Goal: Task Accomplishment & Management: Use online tool/utility

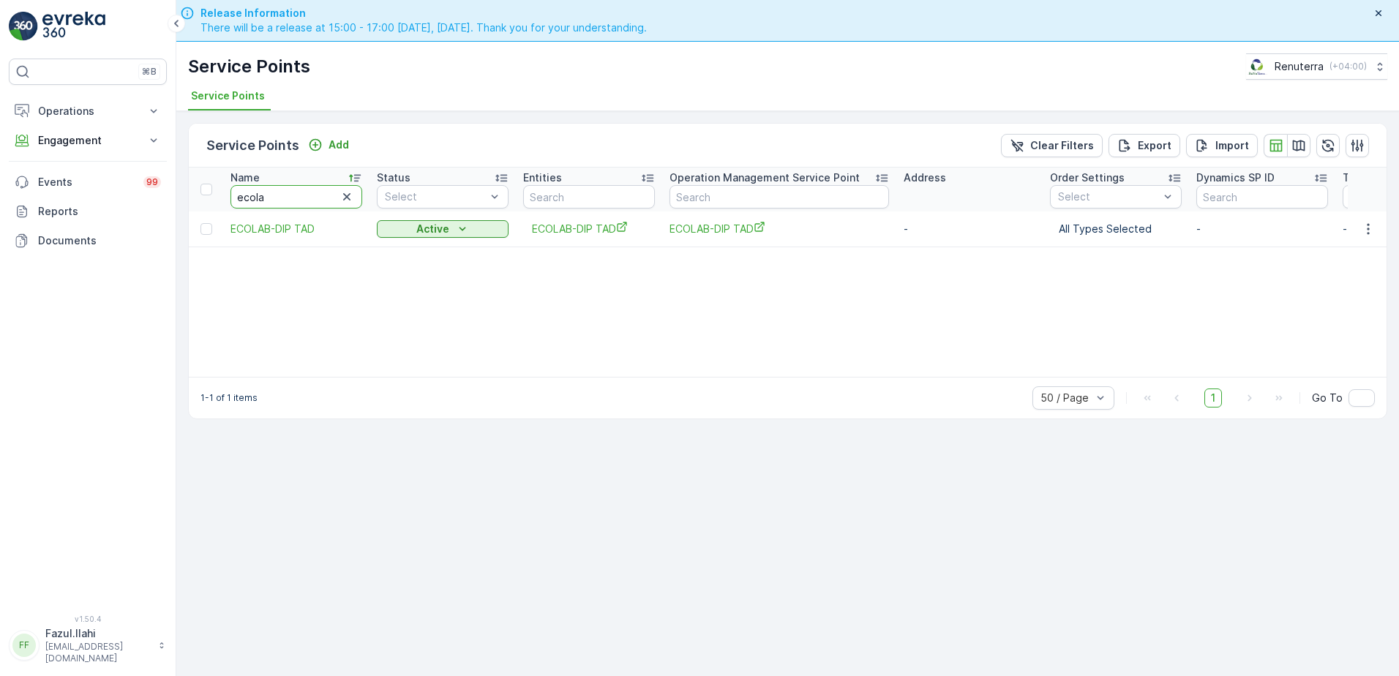
click at [290, 197] on input "ecola" at bounding box center [296, 196] width 132 height 23
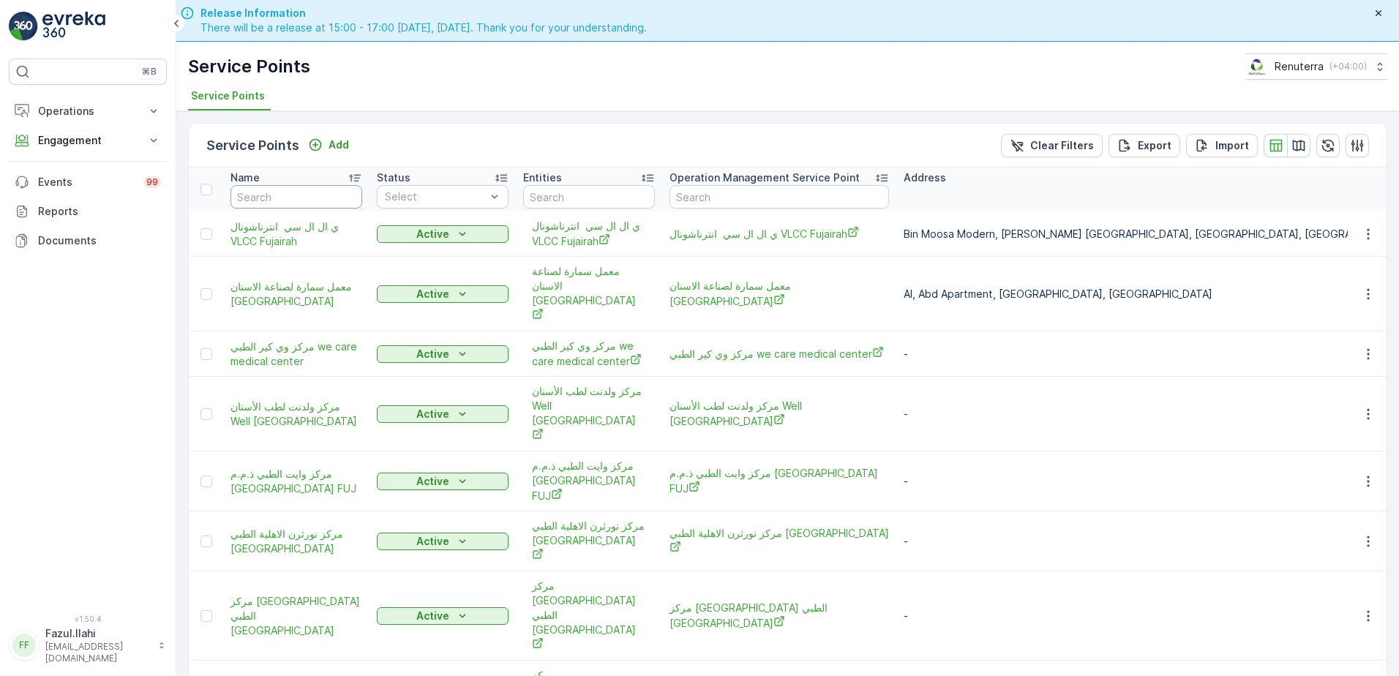
click at [290, 197] on input "text" at bounding box center [296, 196] width 132 height 23
type input "a"
click at [290, 197] on input "a" at bounding box center [296, 196] width 132 height 23
type input "a"
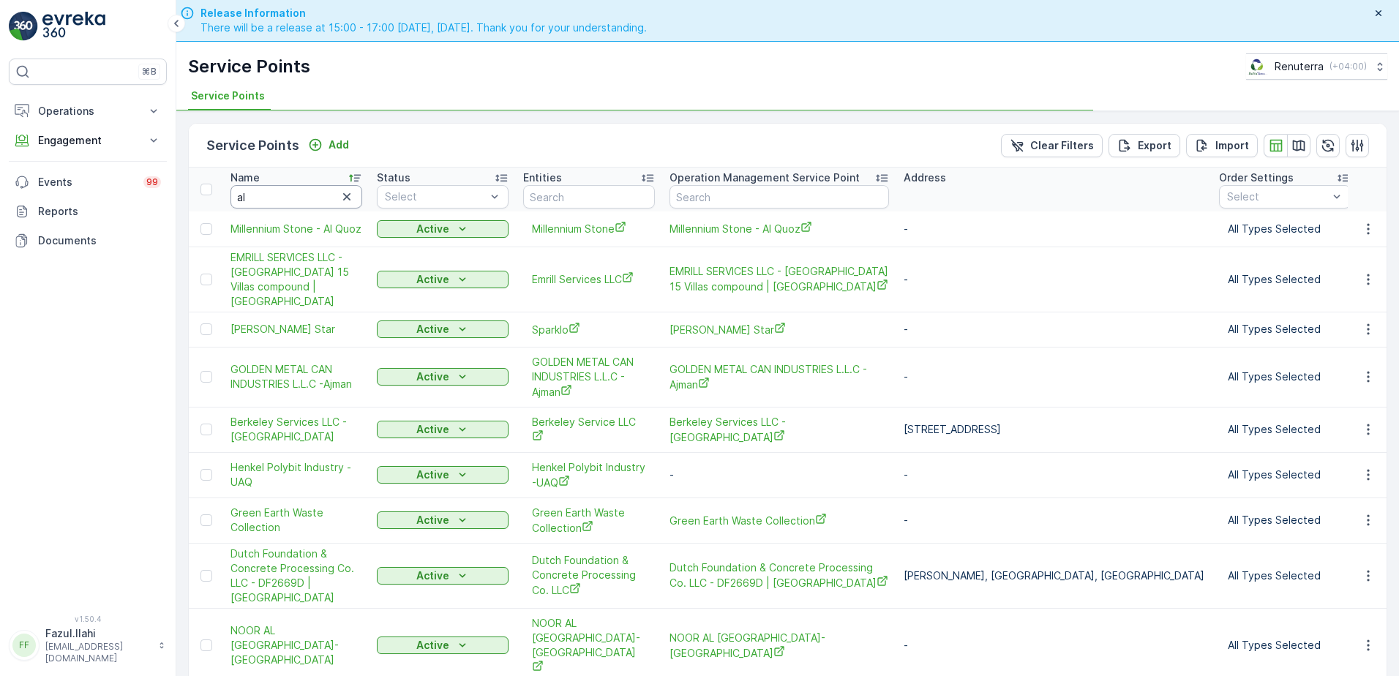
click at [301, 187] on input "al" at bounding box center [296, 196] width 132 height 23
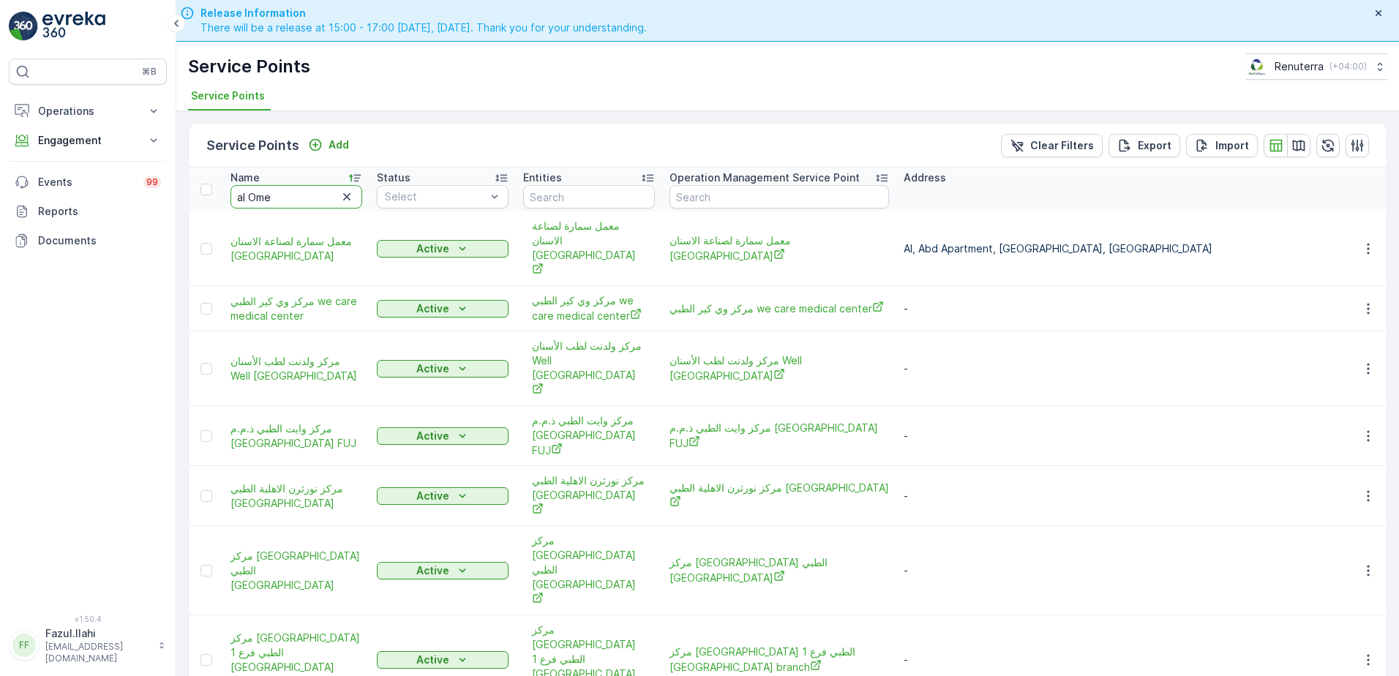
type input "al Omei"
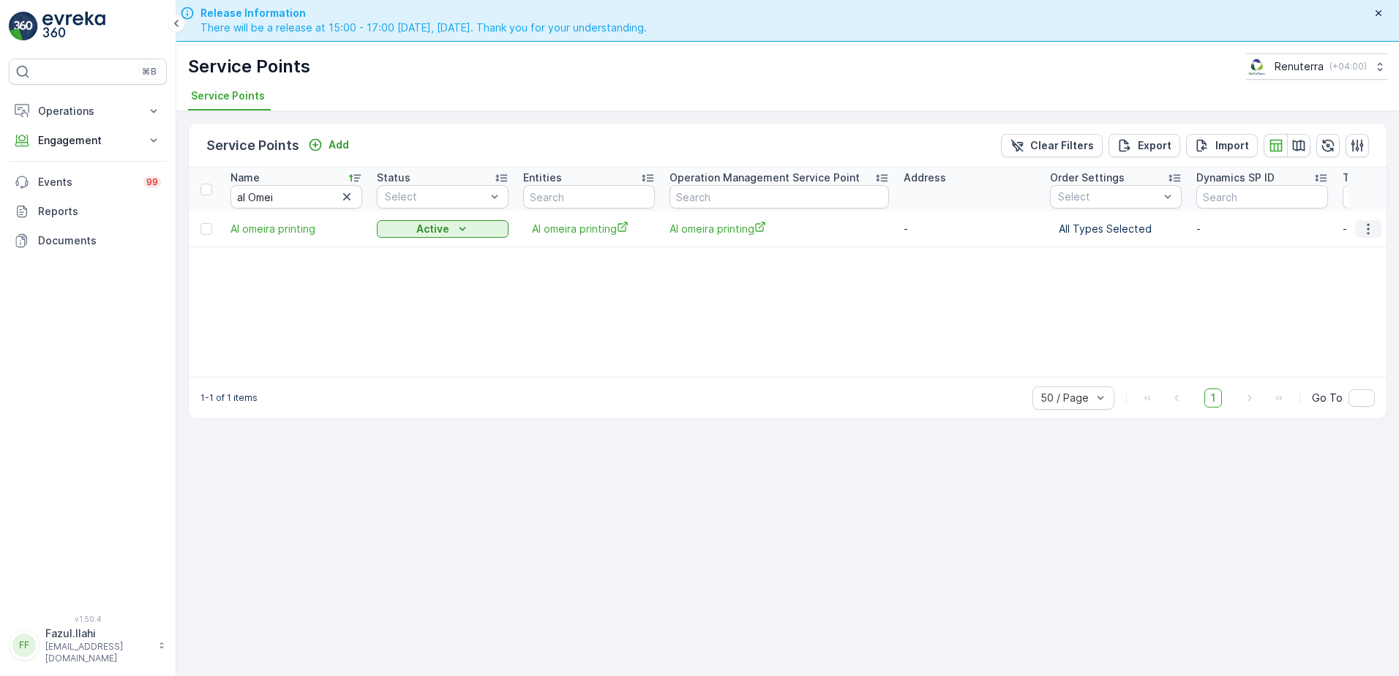
click at [1370, 234] on icon "button" at bounding box center [1368, 229] width 15 height 15
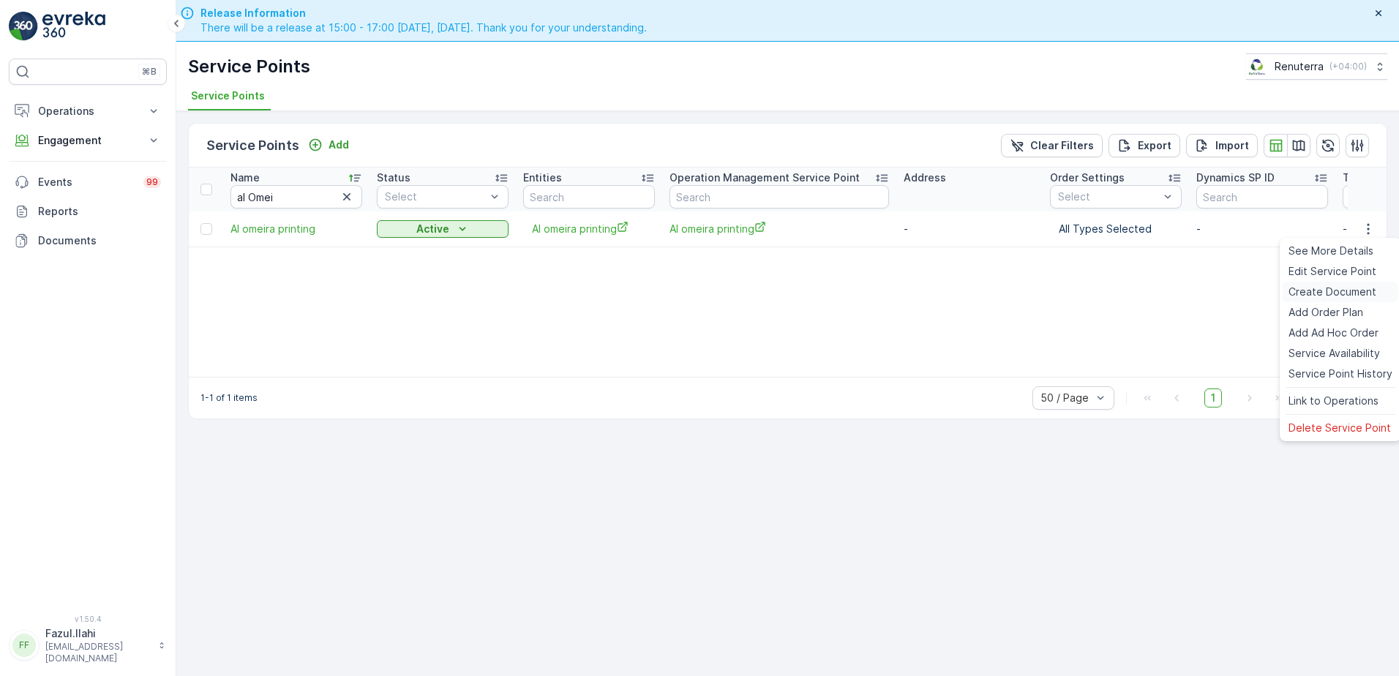
click at [1322, 290] on span "Create Document" at bounding box center [1332, 292] width 88 height 15
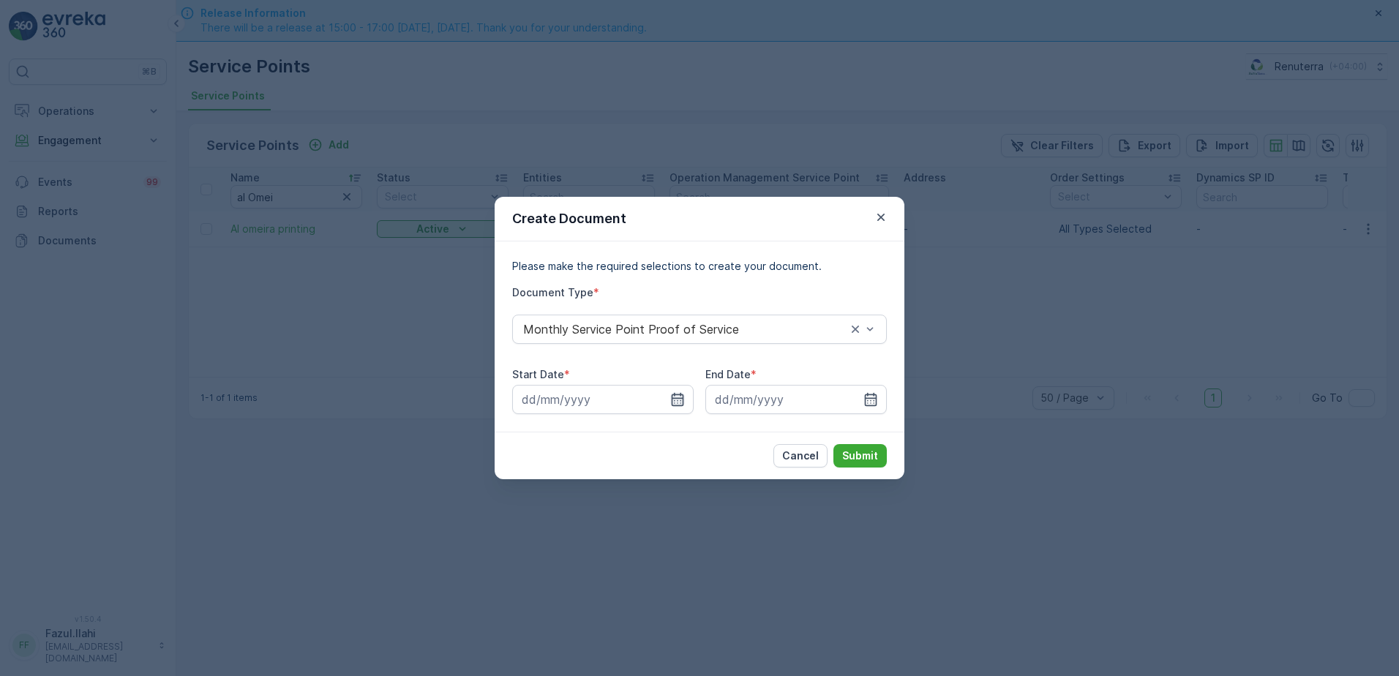
click at [677, 398] on icon "button" at bounding box center [677, 399] width 12 height 13
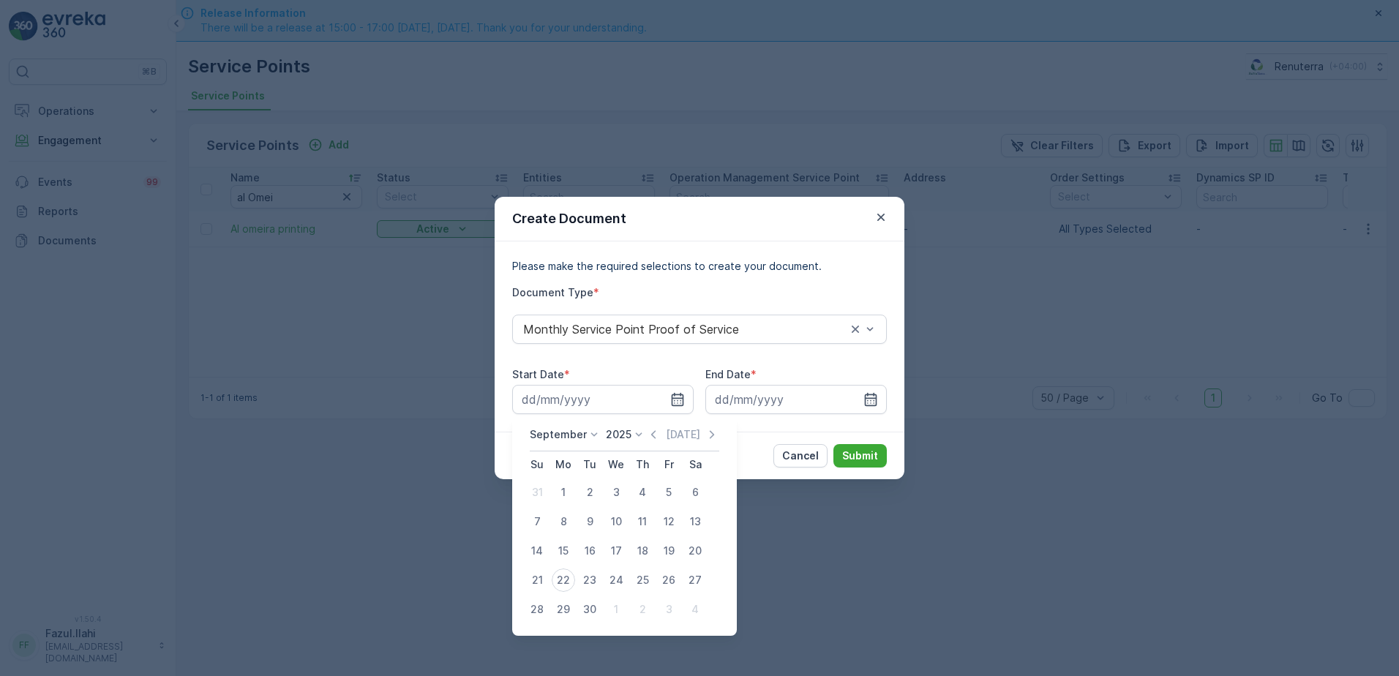
click at [643, 440] on div "[DATE] [DATE]" at bounding box center [624, 439] width 189 height 24
click at [646, 439] on icon "button" at bounding box center [653, 434] width 15 height 15
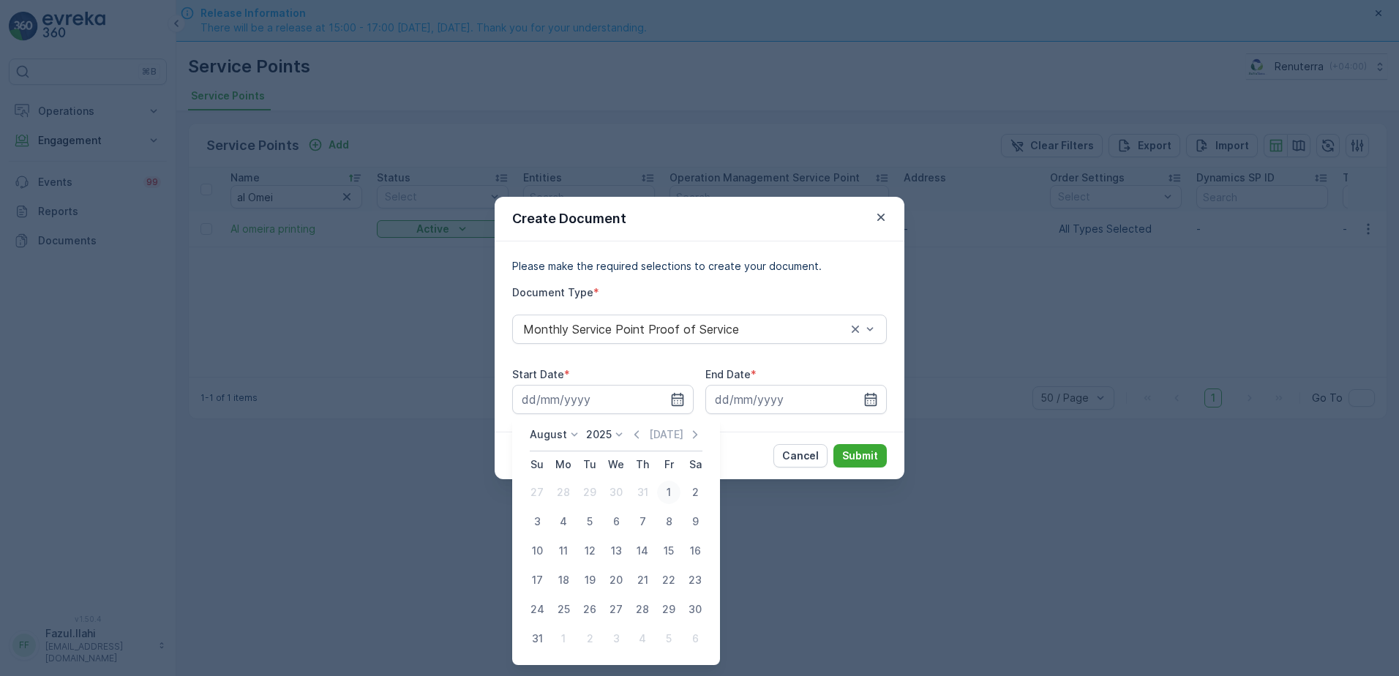
click at [670, 494] on div "1" at bounding box center [668, 492] width 23 height 23
type input "[DATE]"
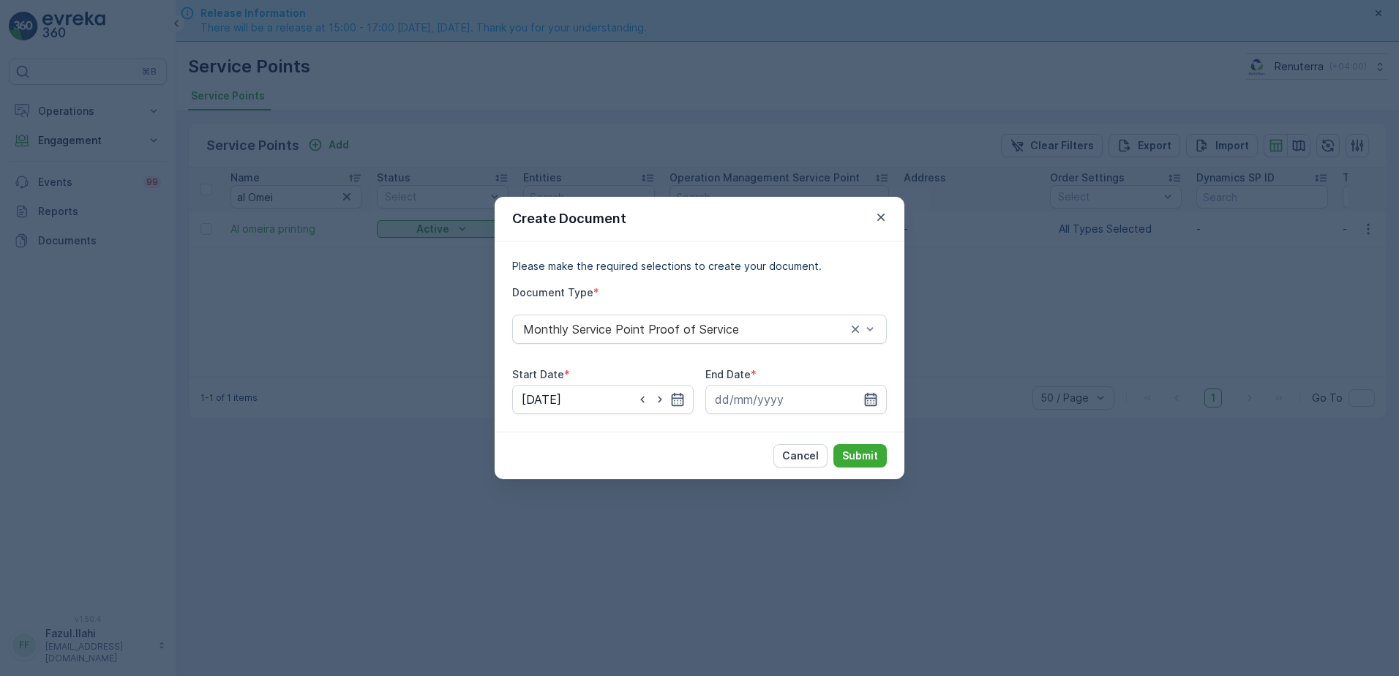
click at [870, 396] on icon "button" at bounding box center [870, 399] width 15 height 15
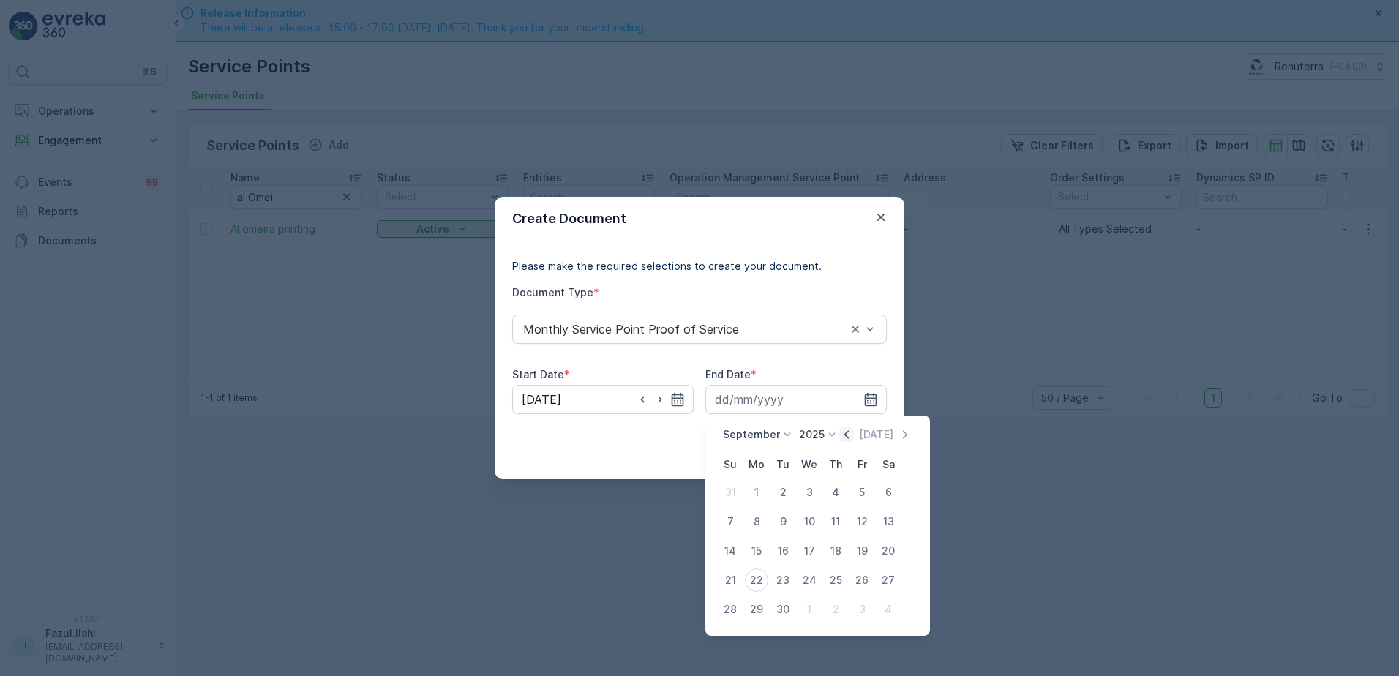
click at [844, 433] on icon "button" at bounding box center [846, 434] width 4 height 8
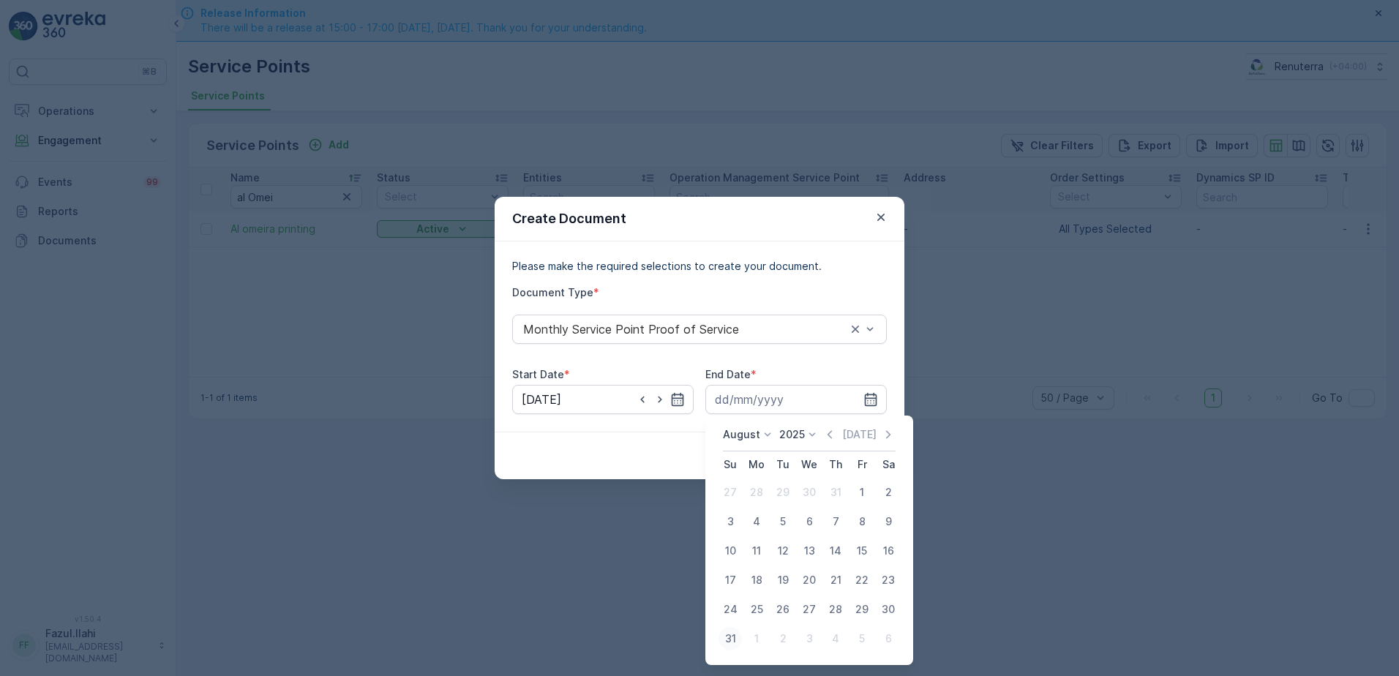
click at [737, 638] on div "31" at bounding box center [729, 638] width 23 height 23
type input "[DATE]"
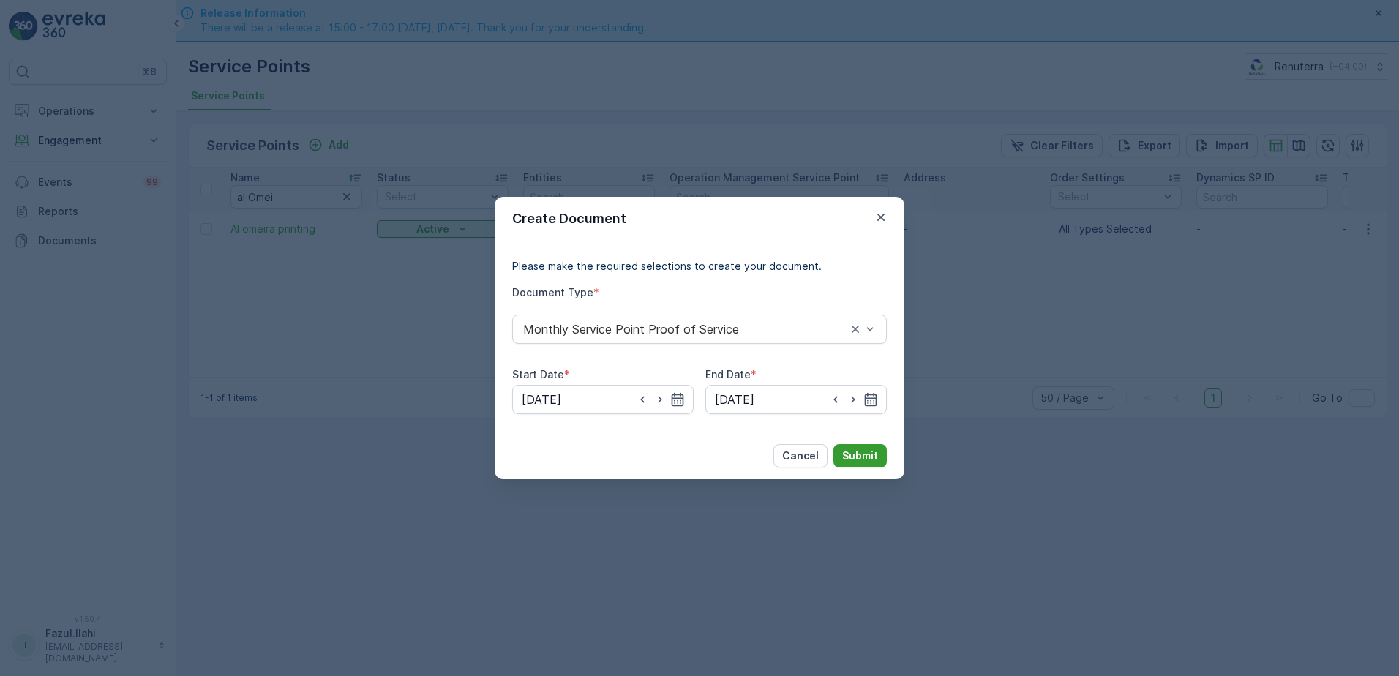
click at [870, 452] on p "Submit" at bounding box center [860, 455] width 36 height 15
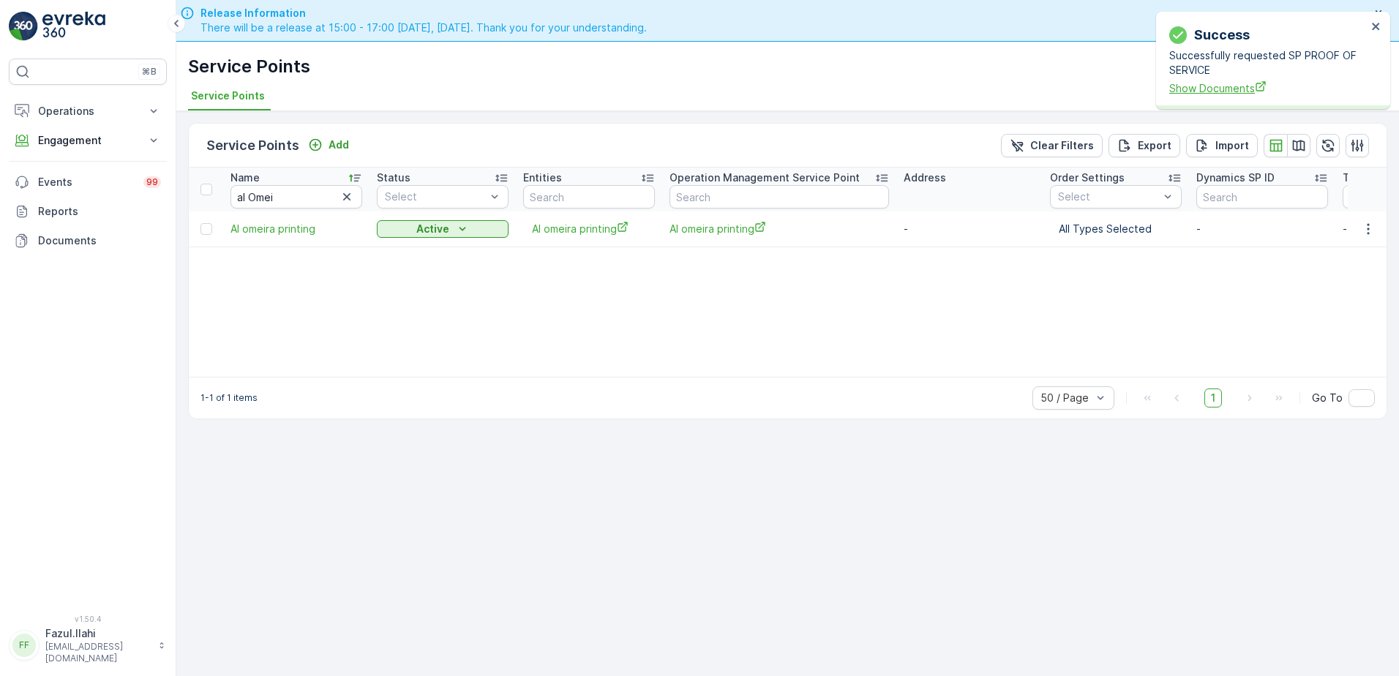
click at [1234, 83] on span "Show Documents" at bounding box center [1267, 87] width 197 height 15
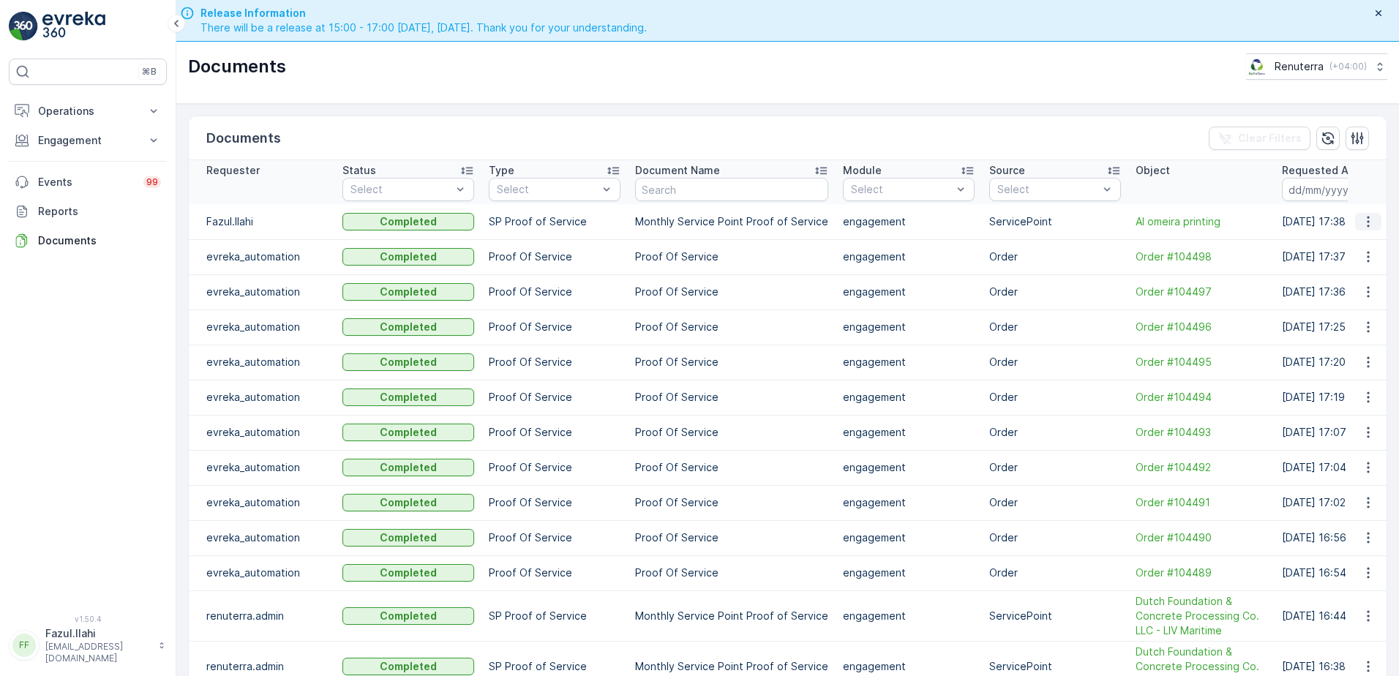
click at [1365, 224] on icon "button" at bounding box center [1368, 221] width 15 height 15
click at [1356, 244] on span "See Details" at bounding box center [1364, 243] width 56 height 15
